Goal: Task Accomplishment & Management: Complete application form

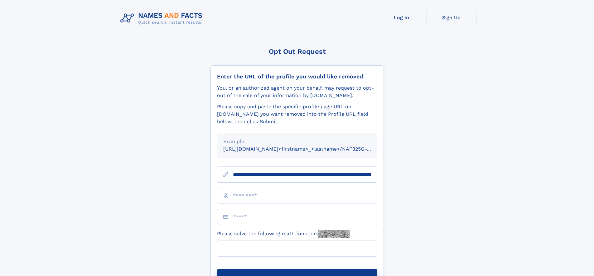
scroll to position [0, 66]
type input "**********"
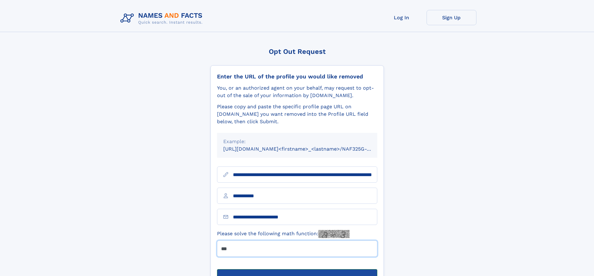
type input "***"
click at [297, 270] on button "Submit Opt Out Request" at bounding box center [297, 280] width 160 height 20
